Goal: Task Accomplishment & Management: Manage account settings

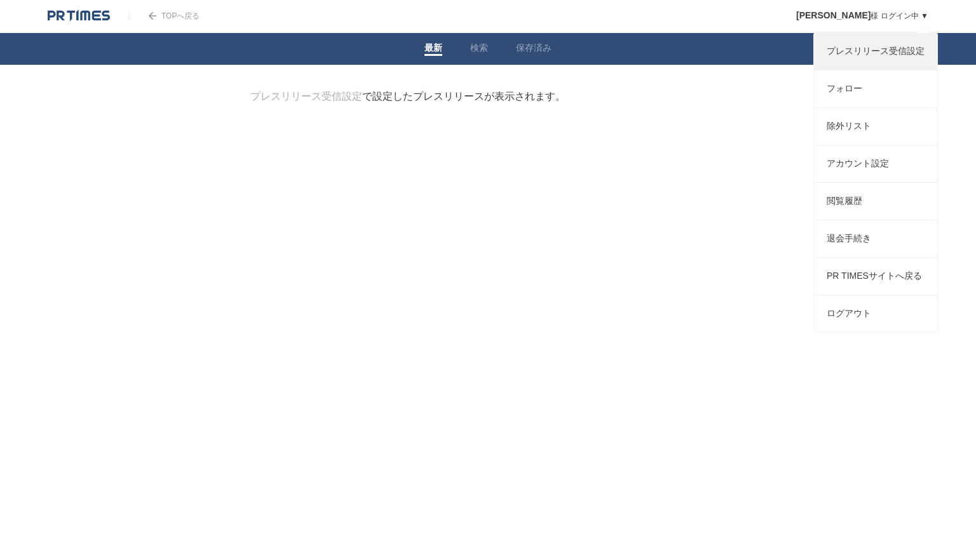
click at [859, 50] on link "プレスリリース受信設定" at bounding box center [875, 51] width 123 height 37
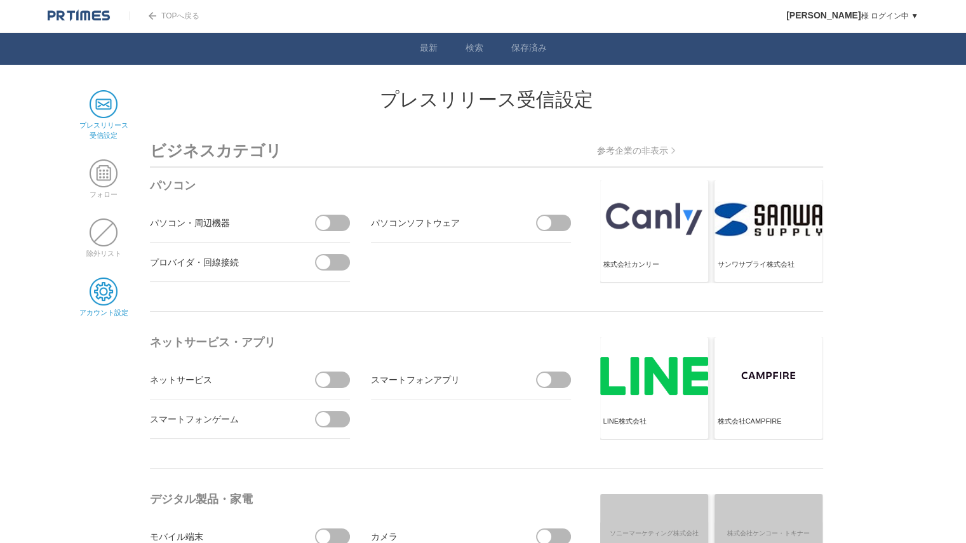
click at [104, 297] on span at bounding box center [104, 292] width 28 height 28
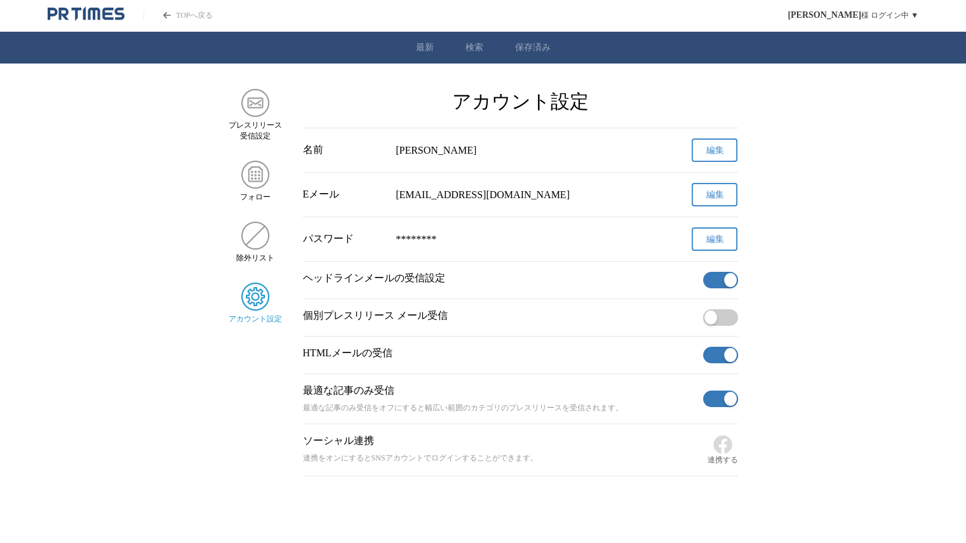
click at [714, 317] on span "button" at bounding box center [711, 318] width 13 height 14
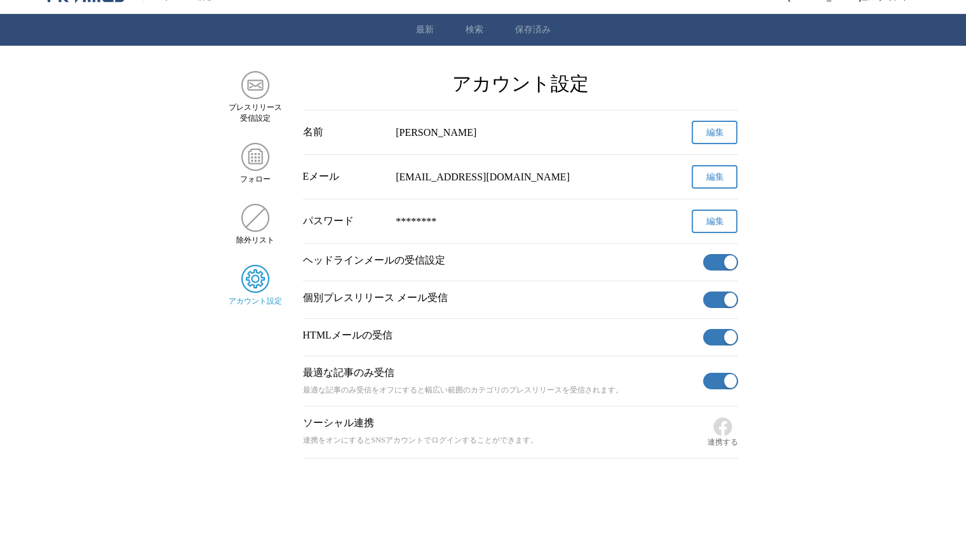
scroll to position [33, 0]
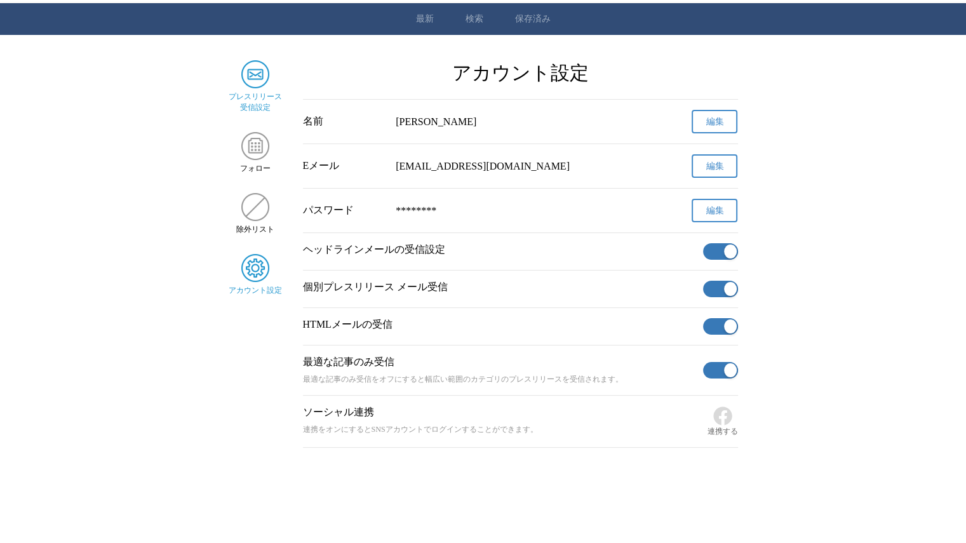
click at [261, 65] on img "サイドメニュー" at bounding box center [255, 74] width 28 height 28
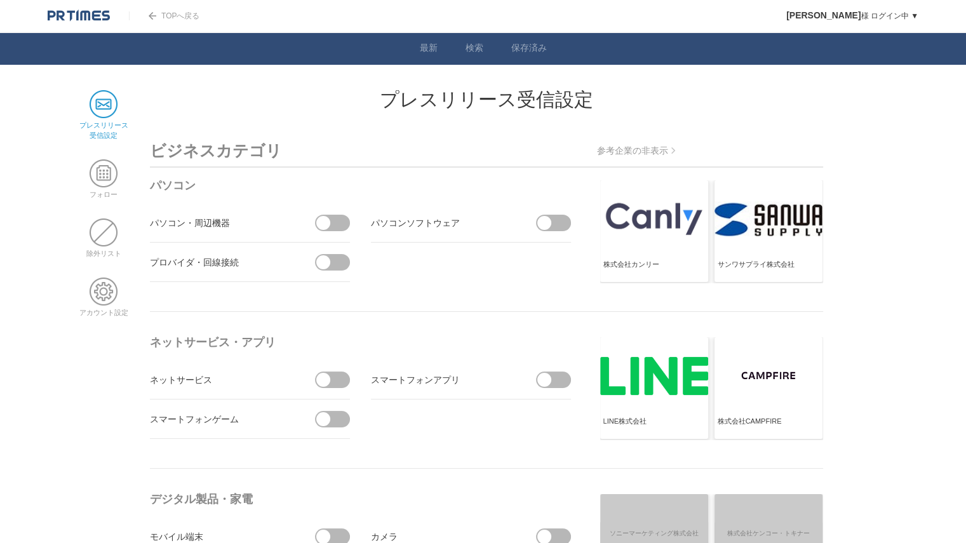
scroll to position [64, 0]
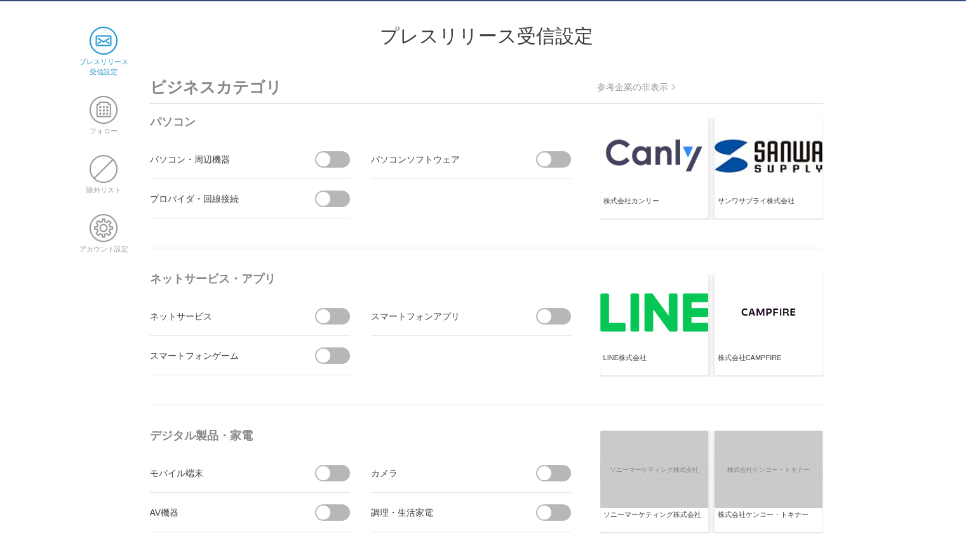
click at [545, 313] on span at bounding box center [545, 316] width 14 height 14
click at [0, 0] on input "checkbox" at bounding box center [0, 0] width 0 height 0
click at [634, 330] on div at bounding box center [654, 313] width 108 height 78
click at [559, 315] on span at bounding box center [563, 316] width 14 height 14
click at [0, 0] on input "受信しない" at bounding box center [0, 0] width 0 height 0
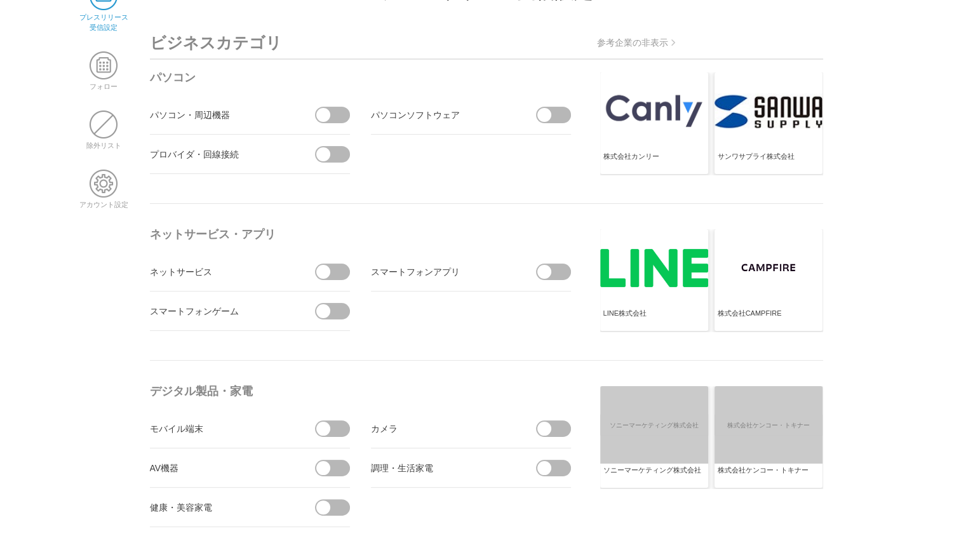
scroll to position [0, 0]
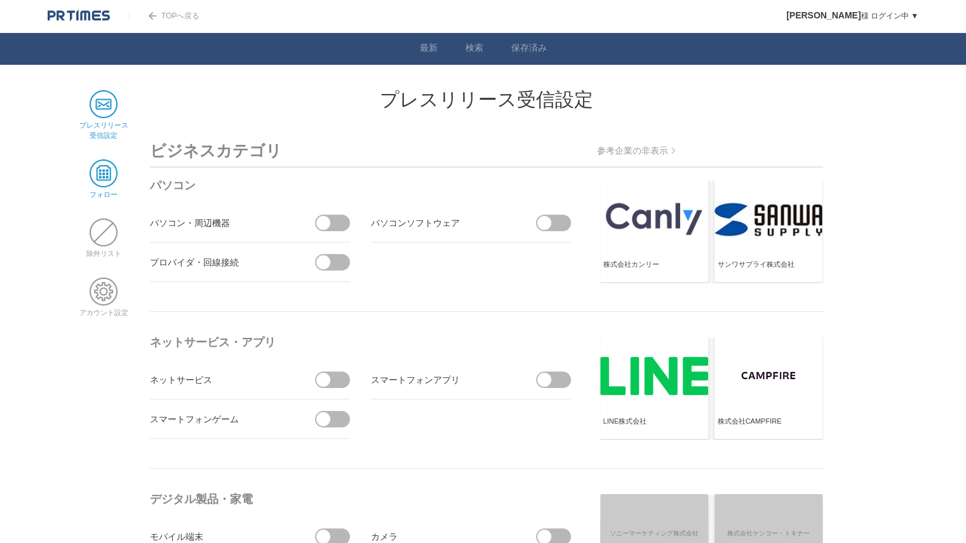
click at [106, 168] on span at bounding box center [104, 173] width 28 height 28
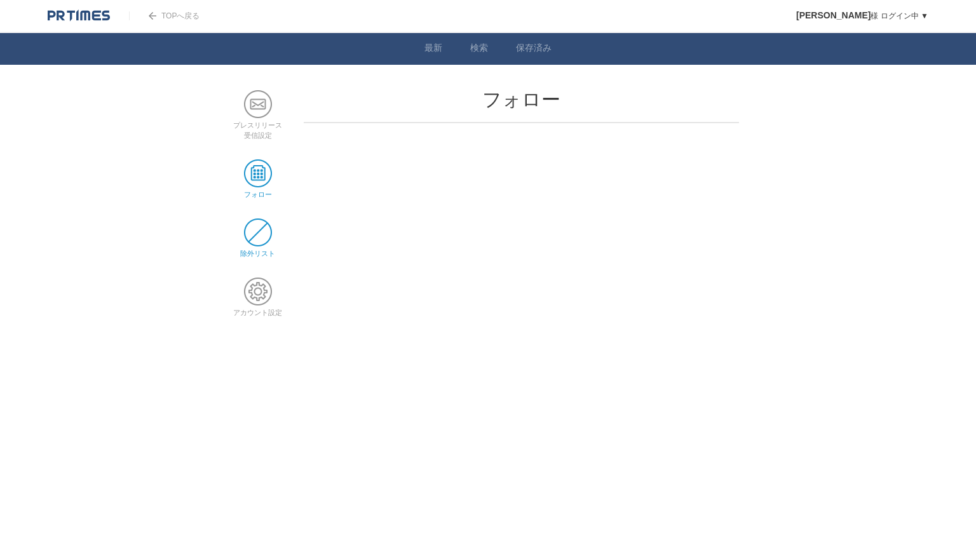
click at [261, 233] on span at bounding box center [258, 233] width 28 height 28
click at [254, 104] on span at bounding box center [258, 104] width 28 height 28
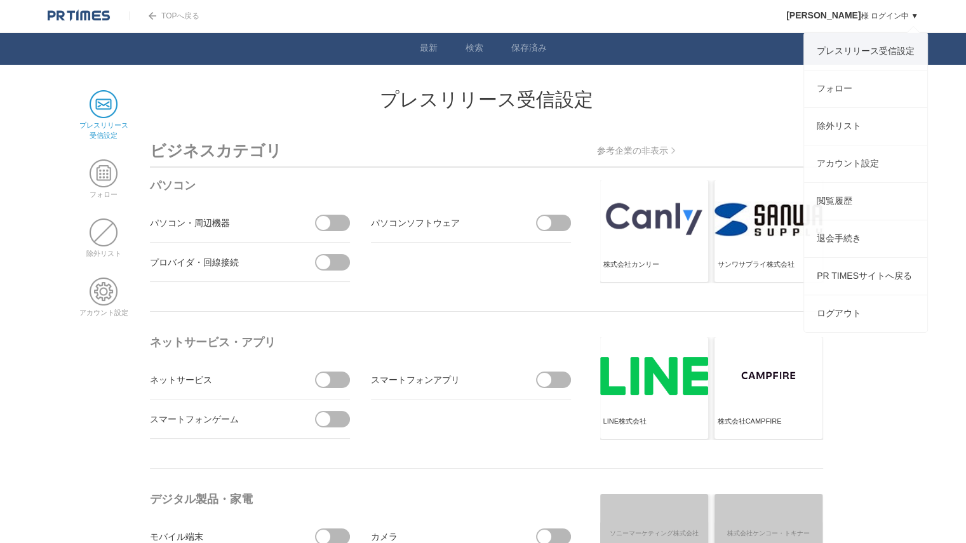
click at [902, 16] on link "宝山愛 様 ログイン中 ▼" at bounding box center [853, 15] width 132 height 9
click at [857, 256] on link "退会手続き" at bounding box center [865, 238] width 123 height 37
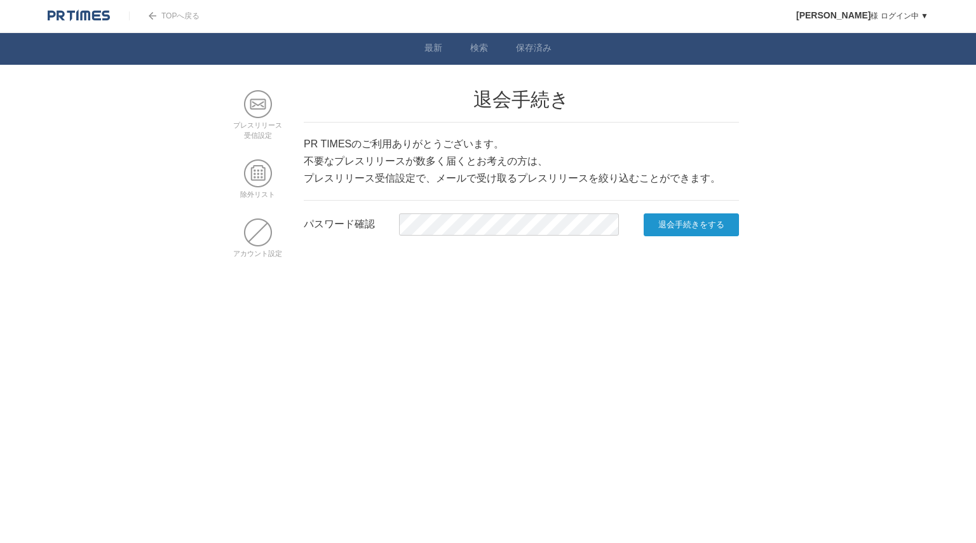
click at [664, 224] on input "退会手続きをする" at bounding box center [691, 225] width 95 height 23
